Goal: Transaction & Acquisition: Book appointment/travel/reservation

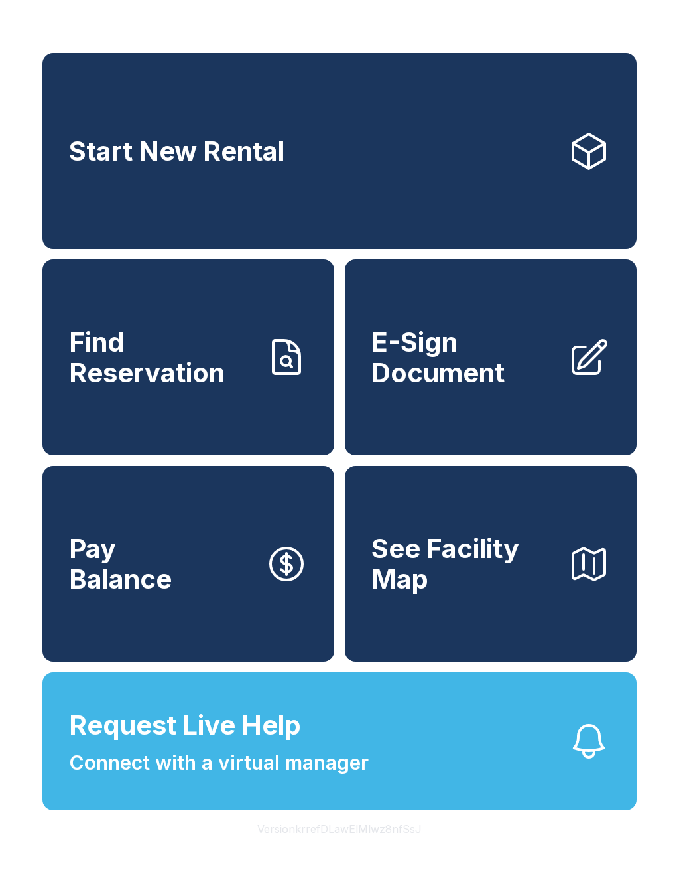
click at [430, 133] on link "Start New Rental" at bounding box center [339, 151] width 594 height 196
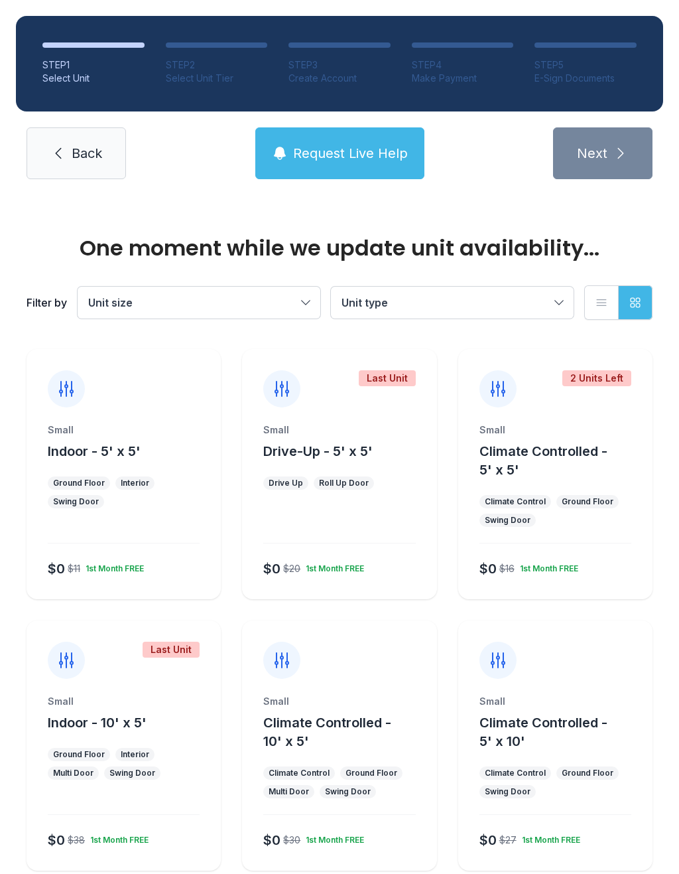
click at [146, 483] on div "Interior" at bounding box center [135, 483] width 29 height 11
click at [121, 488] on div "Interior" at bounding box center [135, 483] width 29 height 11
click at [121, 487] on div "Interior" at bounding box center [135, 483] width 29 height 11
click at [105, 433] on div "Small" at bounding box center [124, 429] width 152 height 13
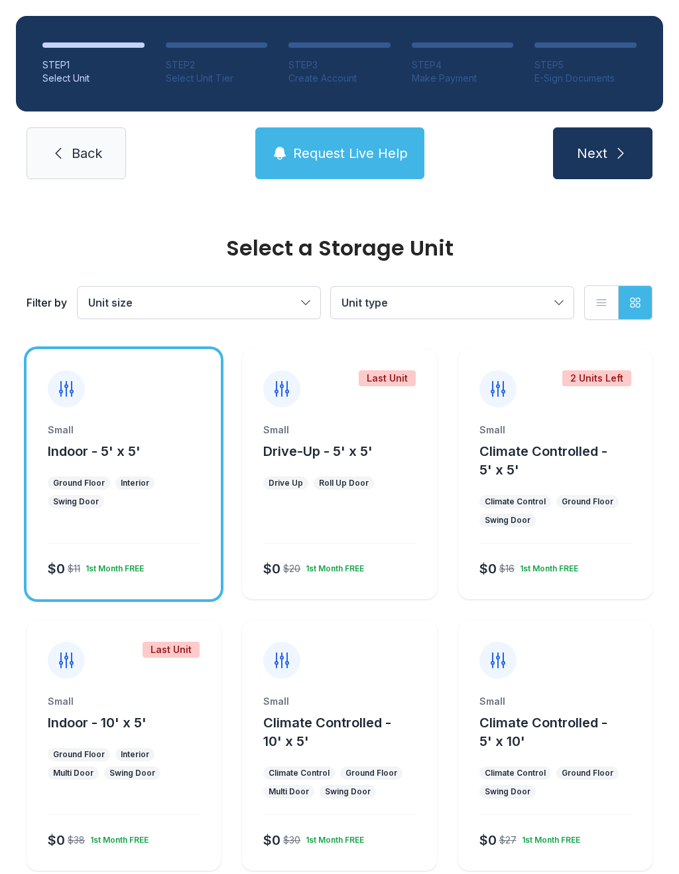
scroll to position [2, 0]
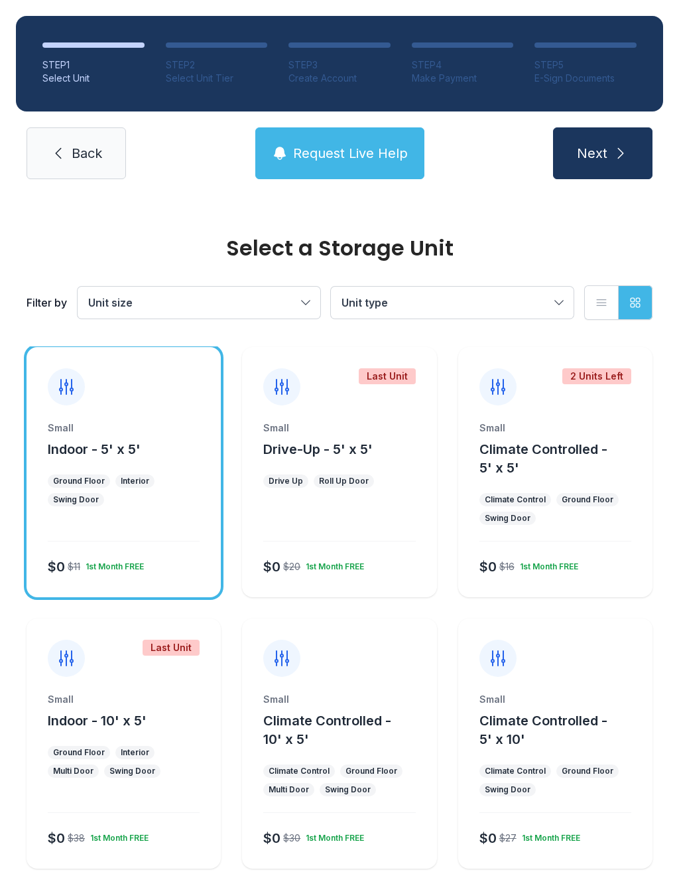
click at [610, 151] on button "Next" at bounding box center [603, 153] width 100 height 52
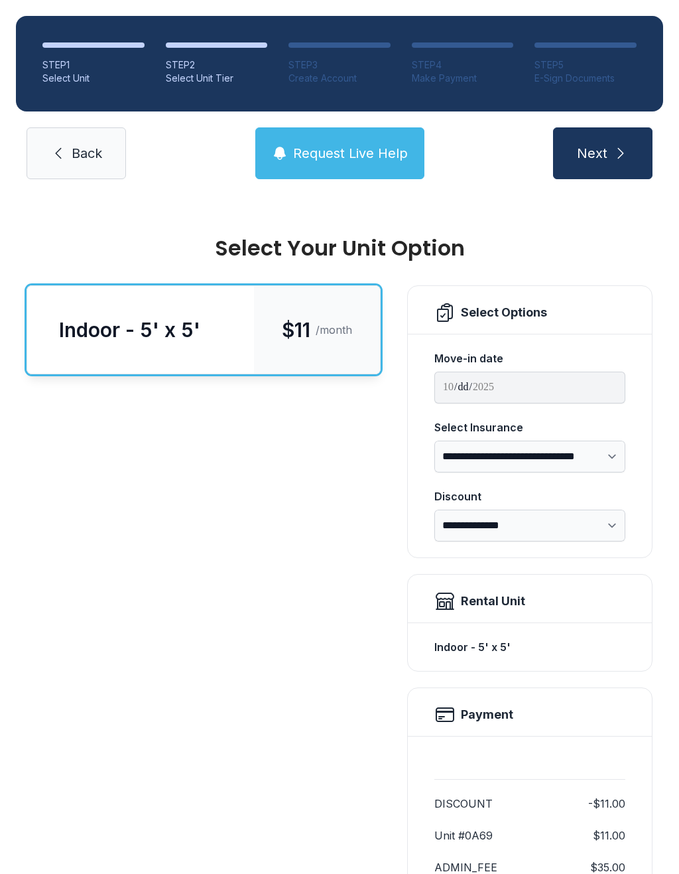
click at [74, 149] on span "Back" at bounding box center [87, 153] width 31 height 19
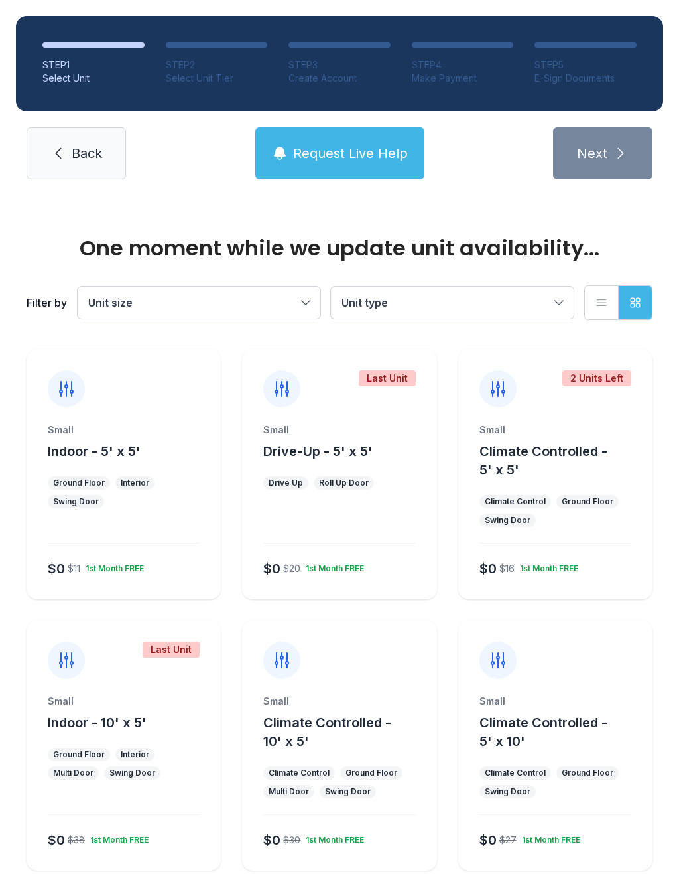
click at [75, 163] on link "Back" at bounding box center [77, 153] width 100 height 52
